Goal: Task Accomplishment & Management: Use online tool/utility

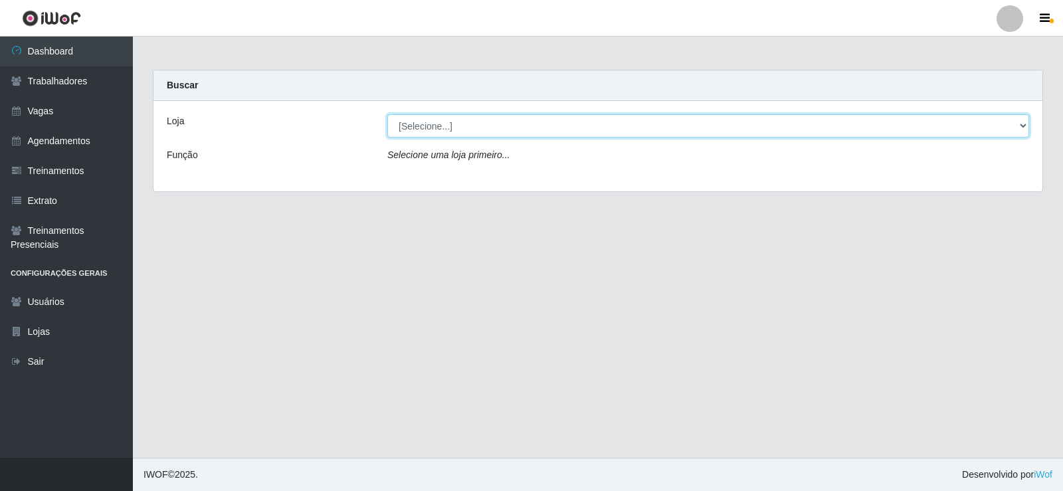
click at [1019, 125] on select "[Selecione...] [PERSON_NAME]" at bounding box center [708, 125] width 642 height 23
select select "430"
click at [387, 114] on select "[Selecione...] [PERSON_NAME]" at bounding box center [708, 125] width 642 height 23
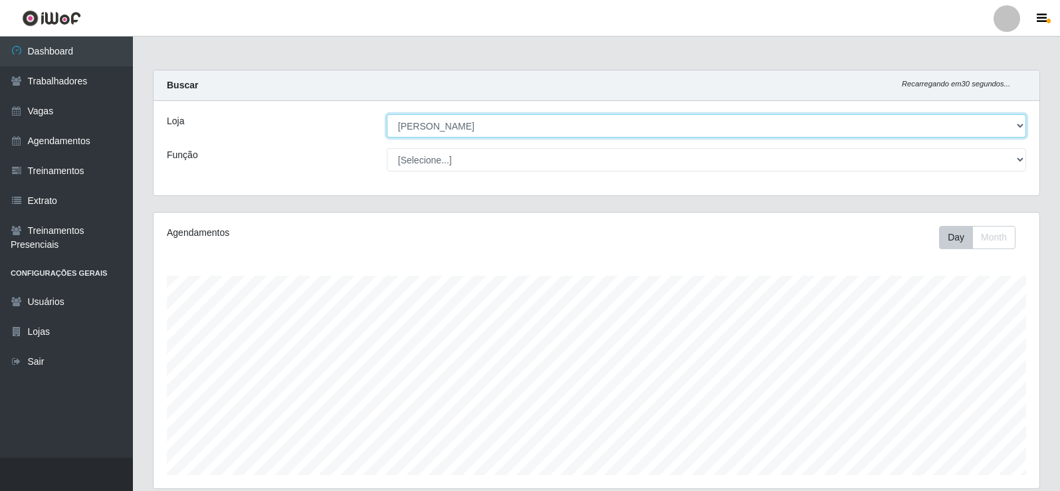
scroll to position [276, 886]
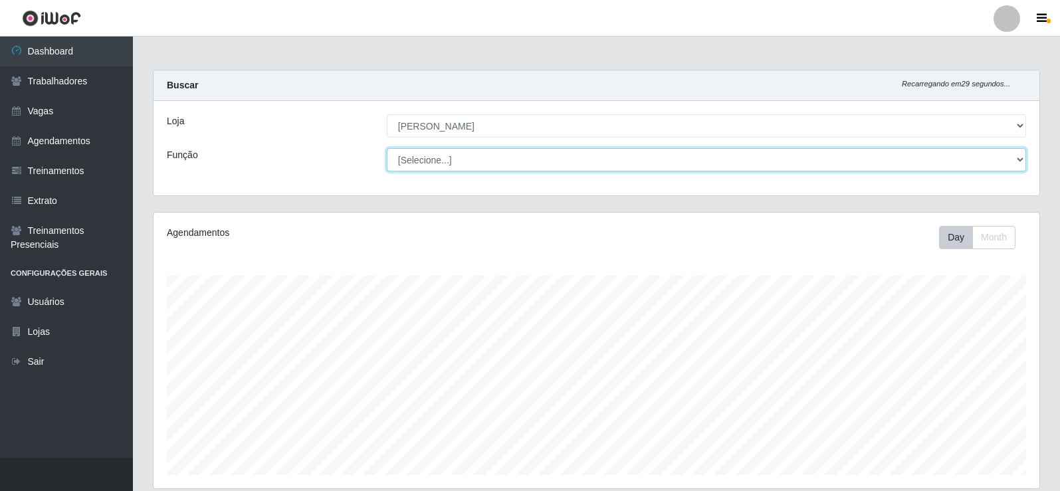
click at [1021, 158] on select "[Selecione...] Auxiliar de Estacionamento Auxiliar de Estacionamento + Auxiliar…" at bounding box center [706, 159] width 639 height 23
select select "1"
click at [387, 148] on select "[Selecione...] Auxiliar de Estacionamento Auxiliar de Estacionamento + Auxiliar…" at bounding box center [706, 159] width 639 height 23
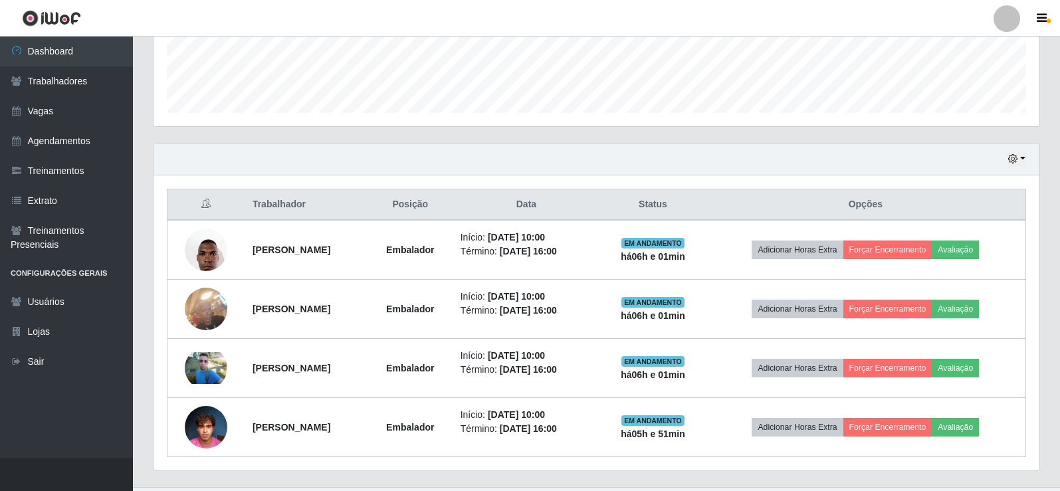
scroll to position [391, 0]
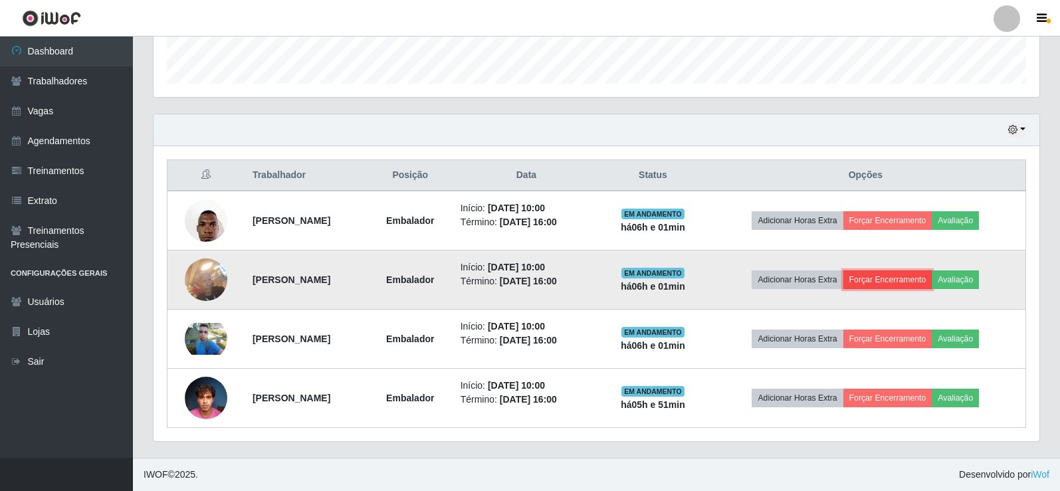
click at [914, 282] on button "Forçar Encerramento" at bounding box center [887, 279] width 89 height 19
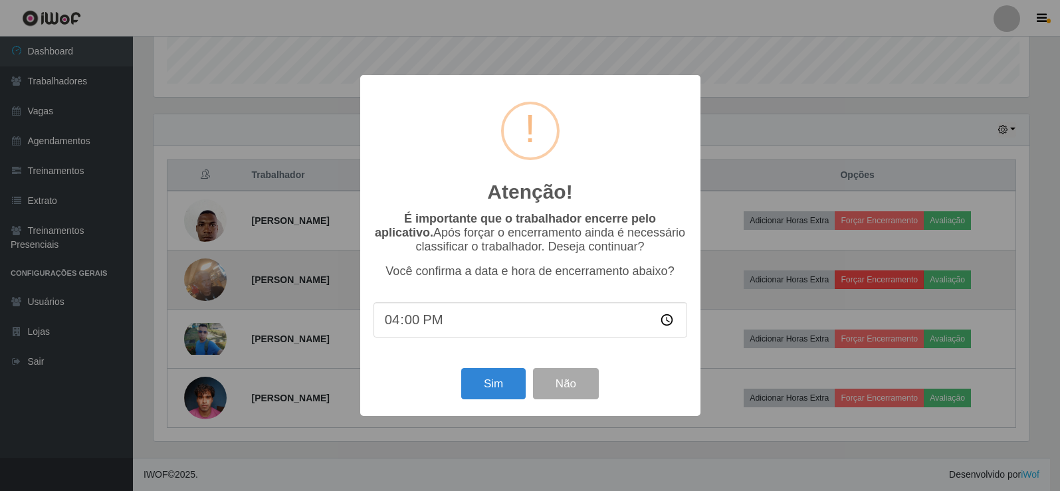
scroll to position [276, 879]
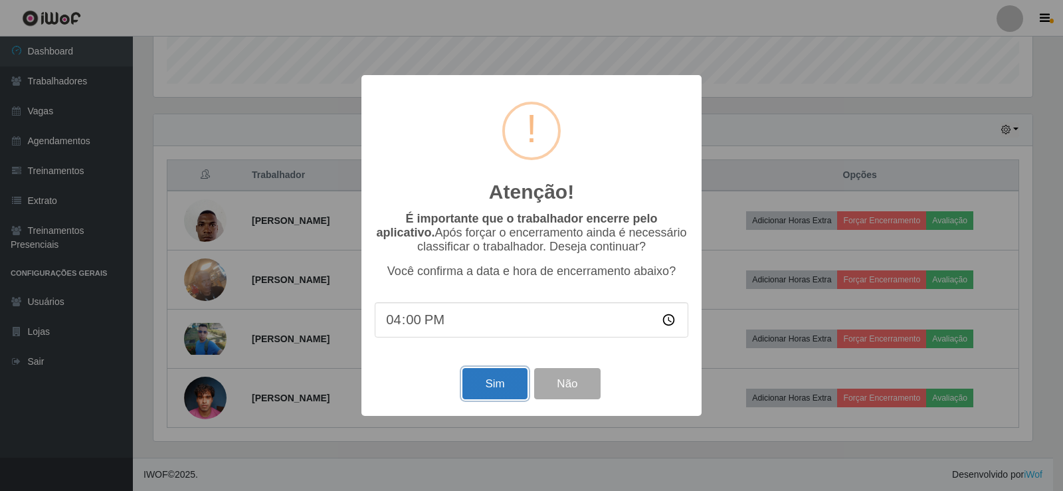
click at [500, 393] on button "Sim" at bounding box center [494, 383] width 64 height 31
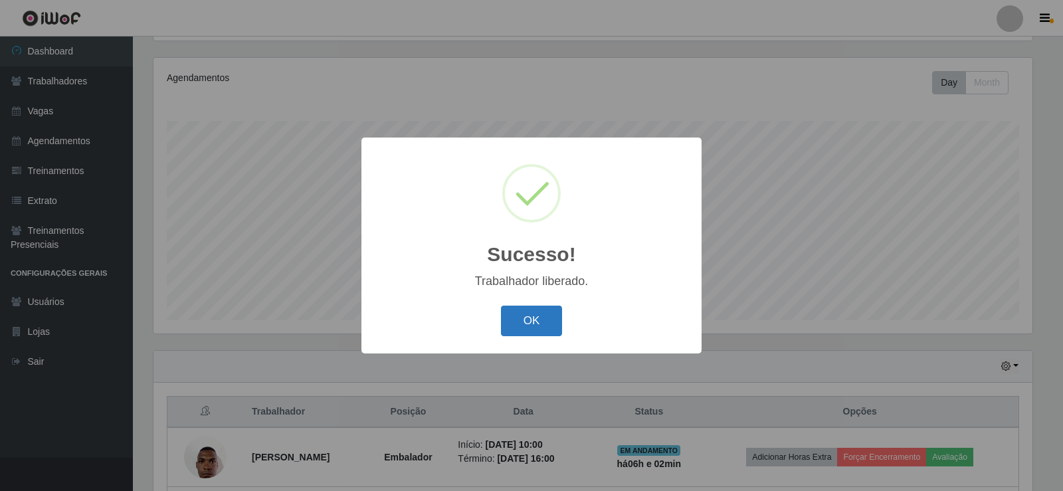
click at [520, 319] on button "OK" at bounding box center [532, 321] width 62 height 31
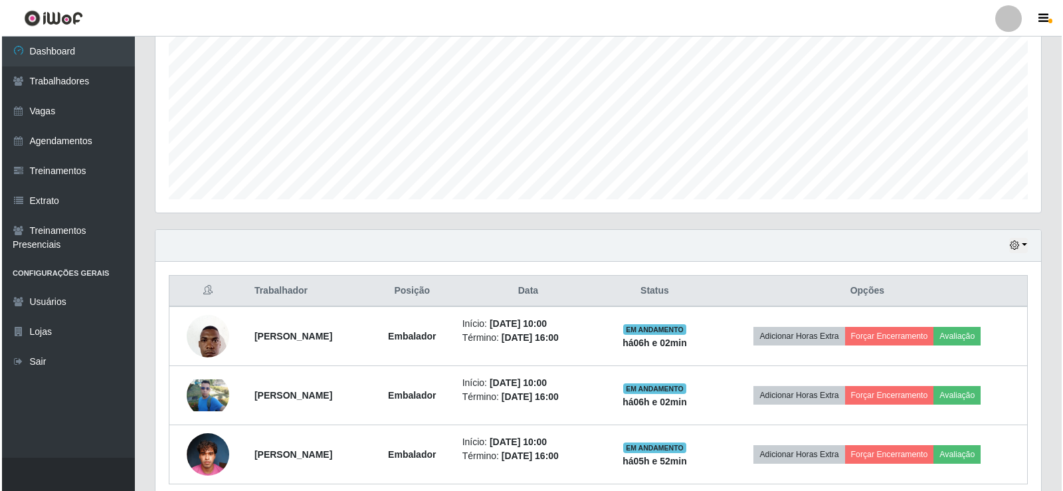
scroll to position [332, 0]
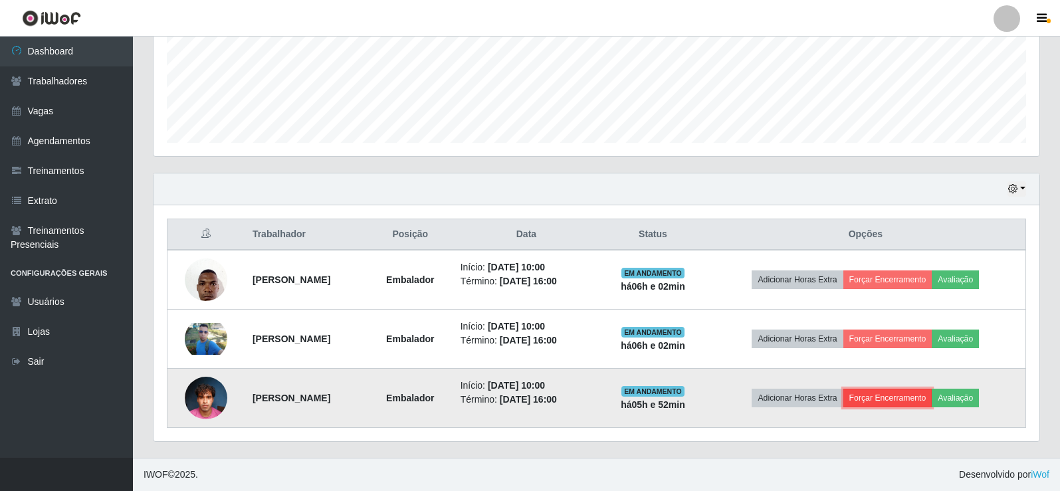
click at [920, 403] on button "Forçar Encerramento" at bounding box center [887, 398] width 89 height 19
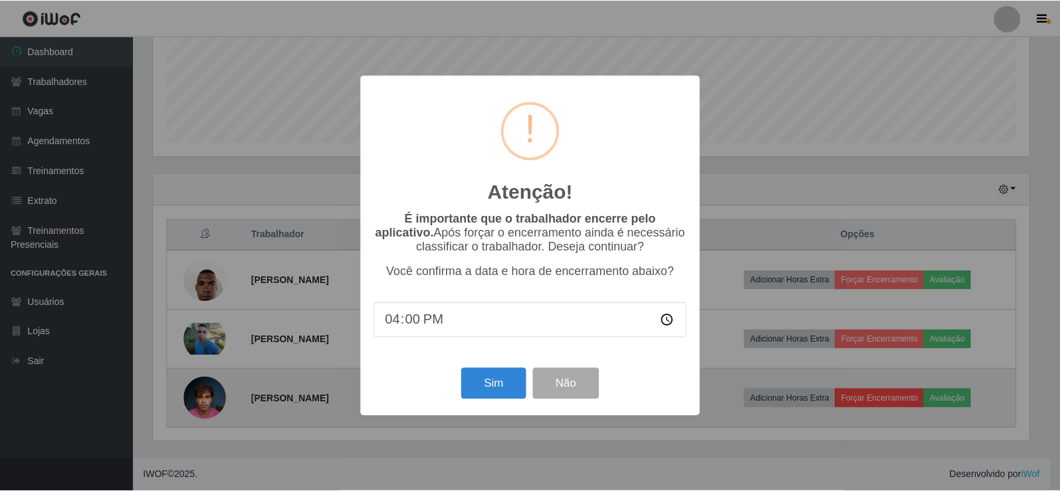
scroll to position [276, 879]
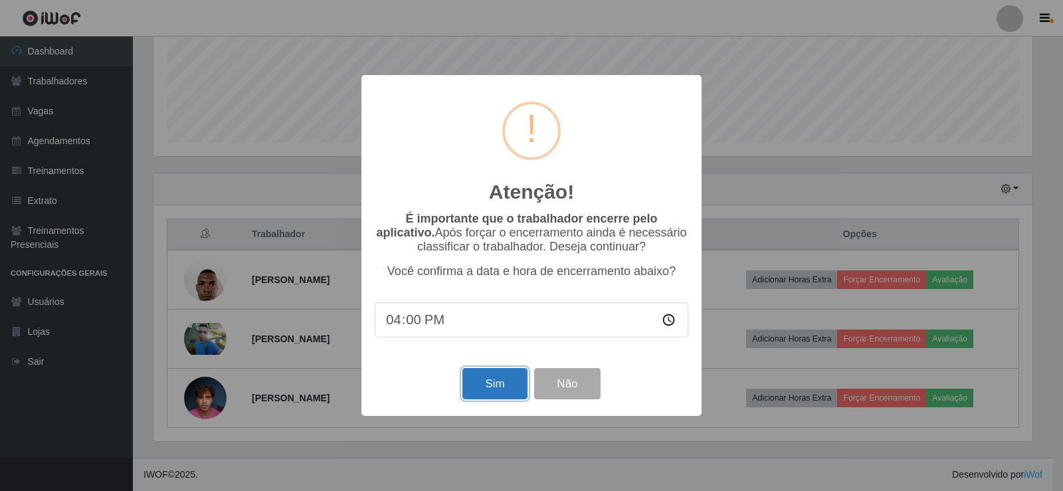
click at [483, 385] on button "Sim" at bounding box center [494, 383] width 64 height 31
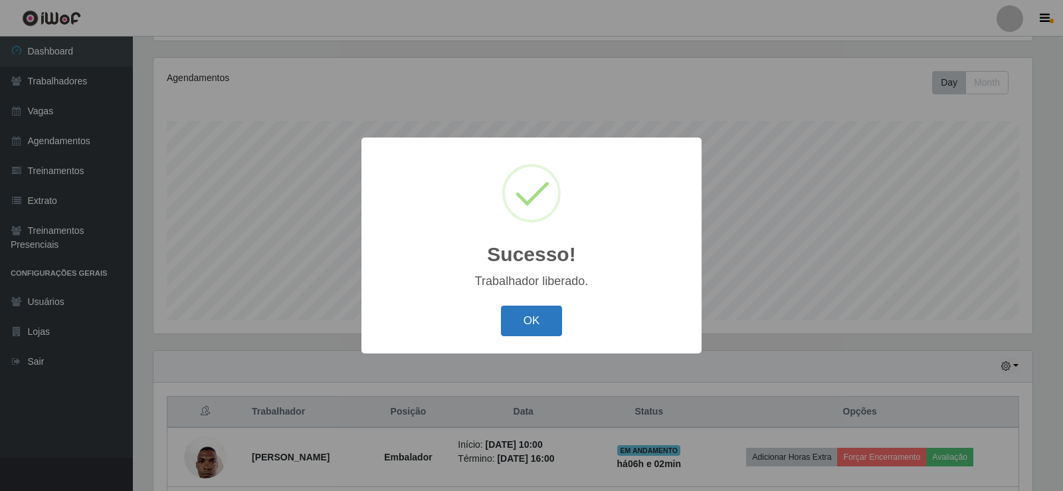
click at [550, 320] on button "OK" at bounding box center [532, 321] width 62 height 31
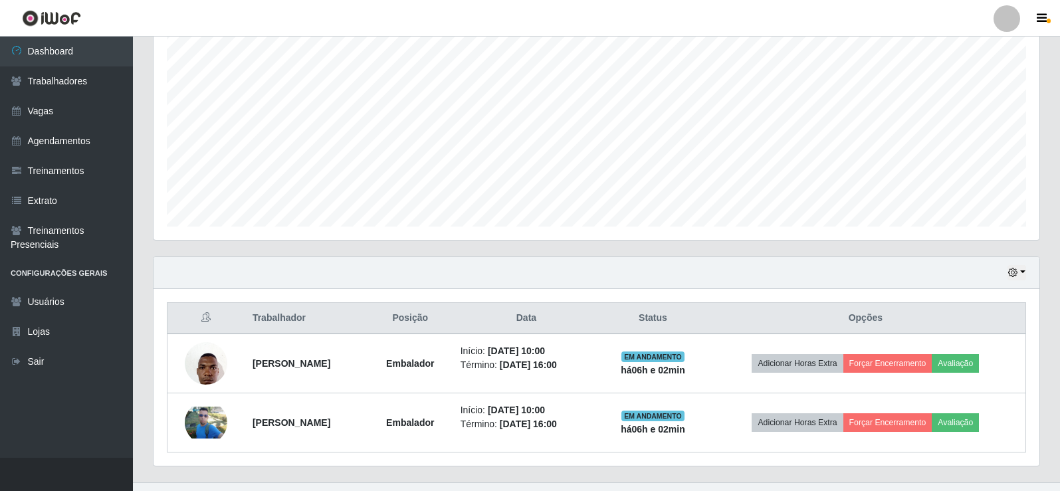
scroll to position [273, 0]
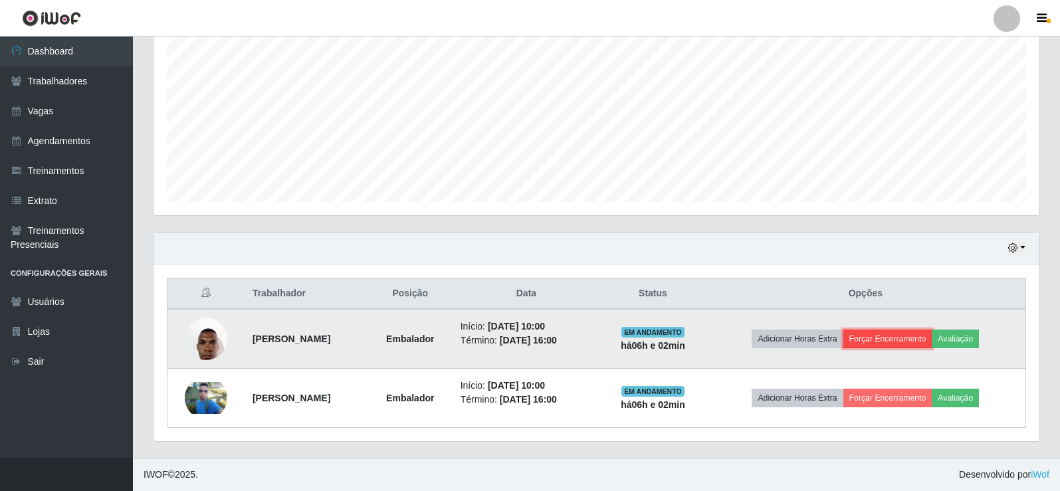
click at [920, 339] on button "Forçar Encerramento" at bounding box center [887, 339] width 89 height 19
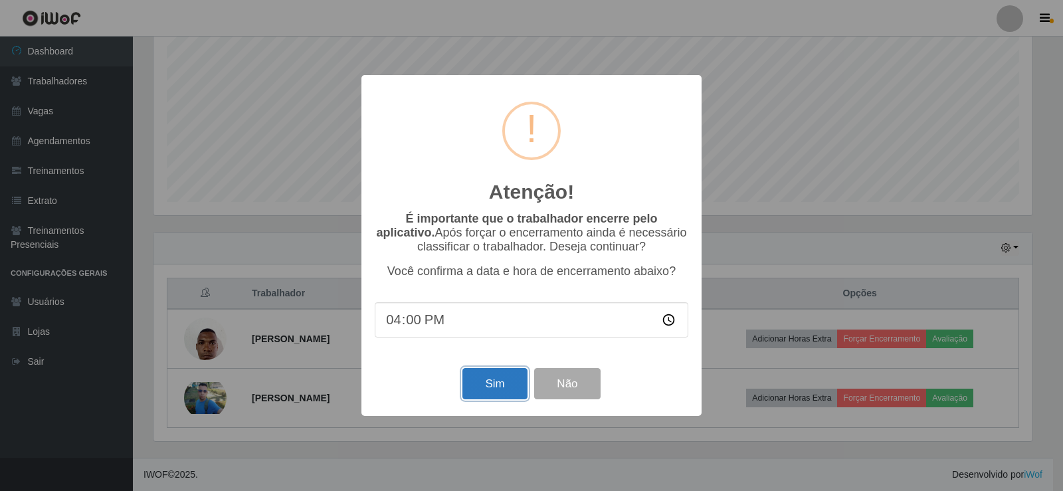
click at [488, 385] on button "Sim" at bounding box center [494, 383] width 64 height 31
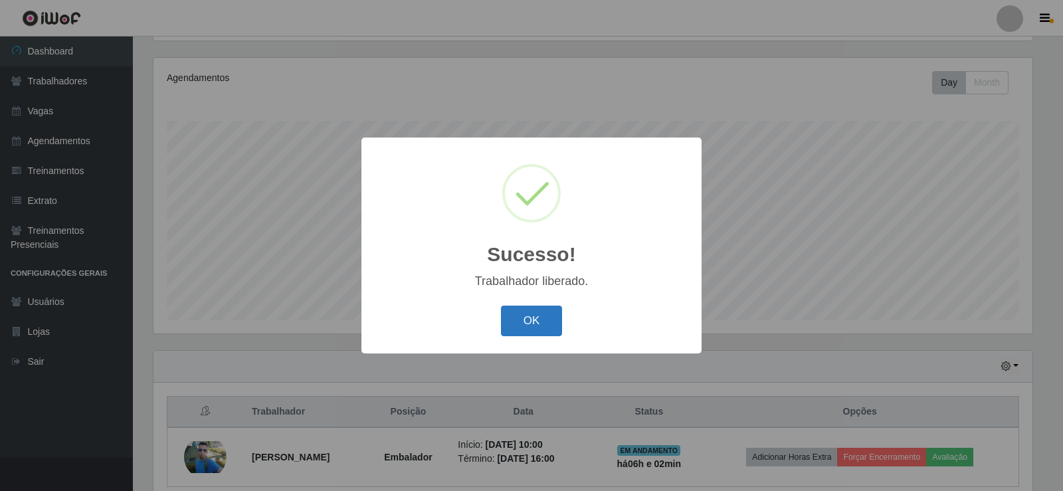
click at [522, 324] on button "OK" at bounding box center [532, 321] width 62 height 31
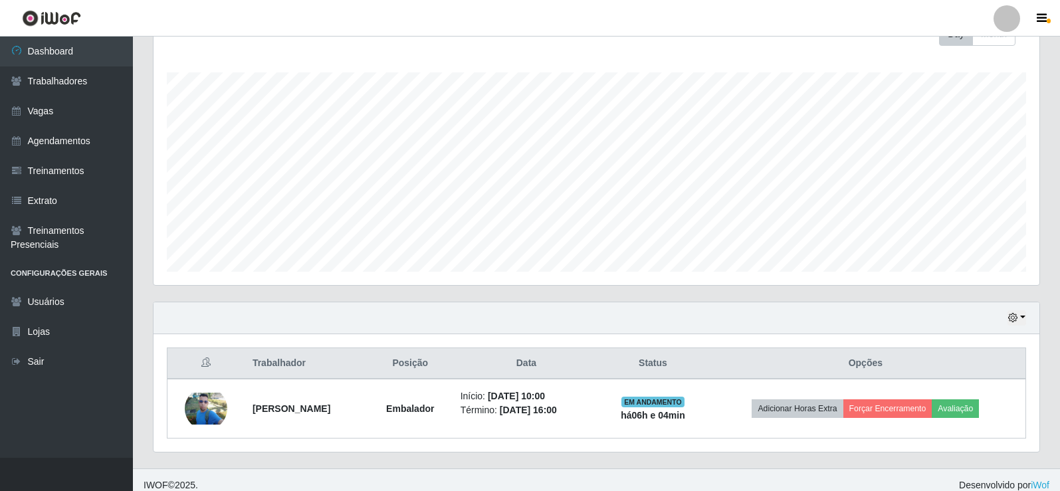
scroll to position [214, 0]
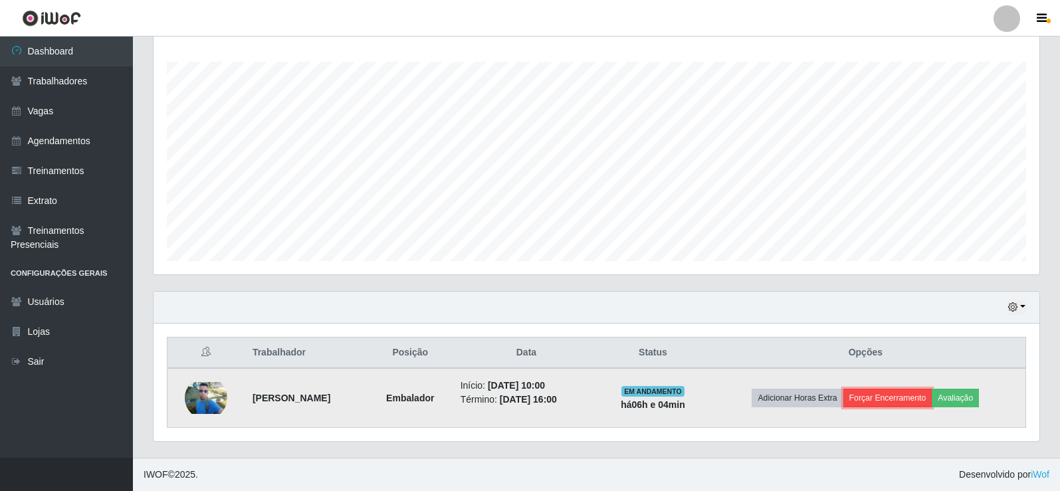
click at [915, 399] on button "Forçar Encerramento" at bounding box center [887, 398] width 89 height 19
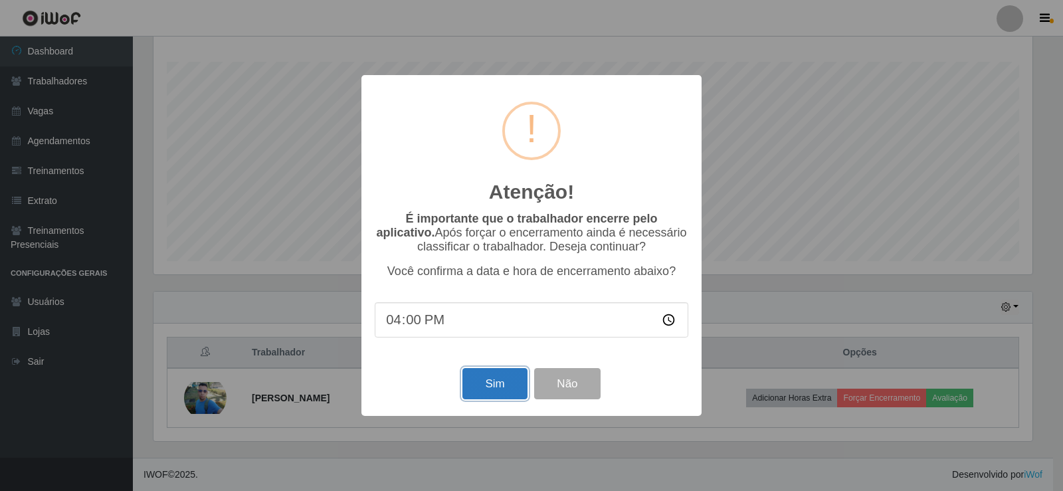
click at [502, 379] on button "Sim" at bounding box center [494, 383] width 64 height 31
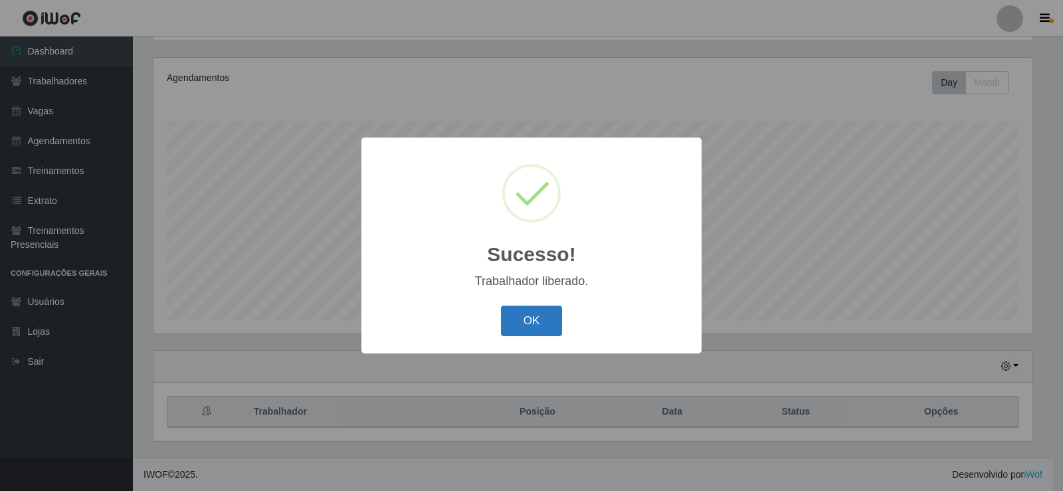
click at [534, 325] on button "OK" at bounding box center [532, 321] width 62 height 31
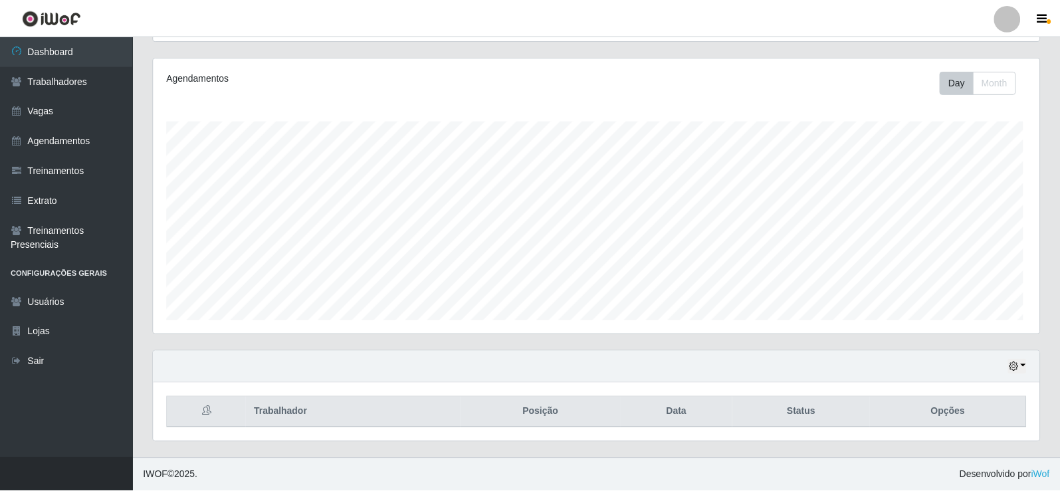
scroll to position [276, 886]
